Goal: Book appointment/travel/reservation

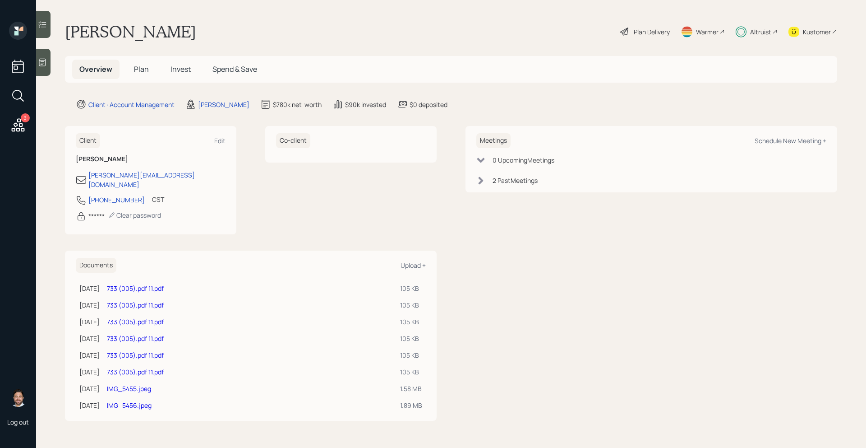
click at [181, 68] on span "Invest" at bounding box center [181, 69] width 20 height 10
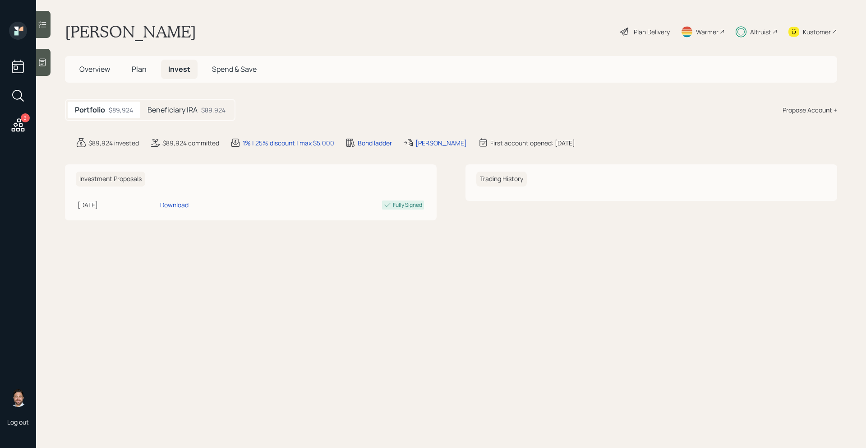
click at [767, 27] on div "Altruist" at bounding box center [760, 31] width 21 height 9
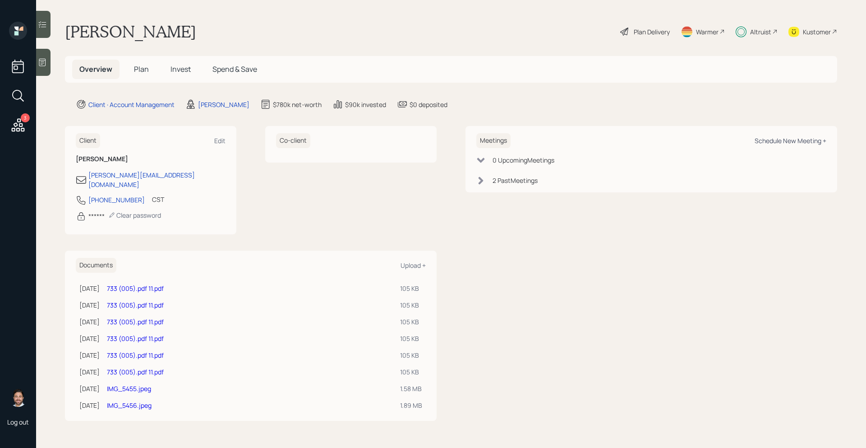
click at [783, 142] on div "Schedule New Meeting +" at bounding box center [791, 140] width 72 height 9
select select "bffa7908-1b2a-4c79-9bb6-f0ec9aed22d3"
